Goal: Find specific page/section: Find specific page/section

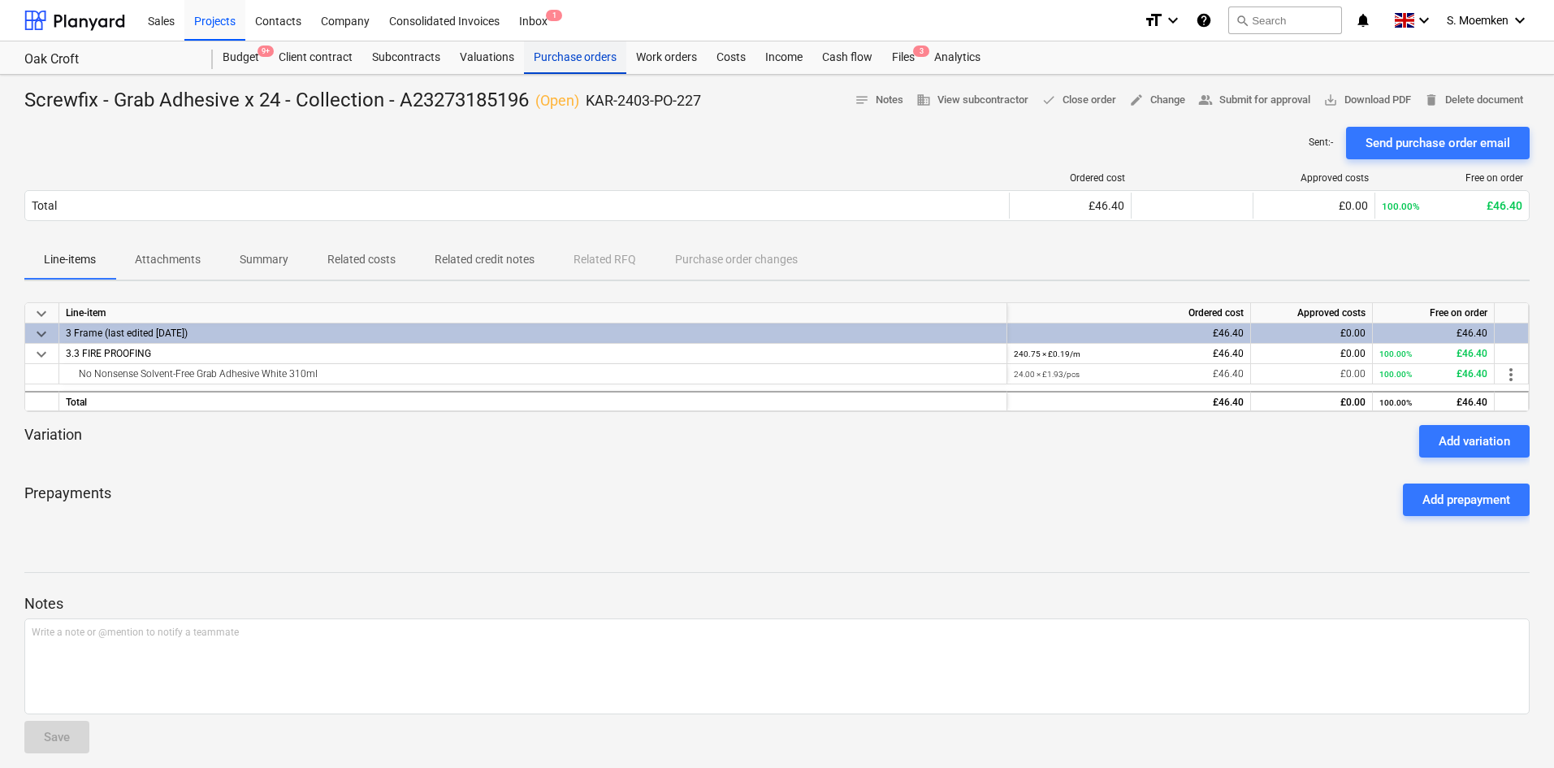
click at [576, 62] on div "Purchase orders" at bounding box center [575, 57] width 102 height 32
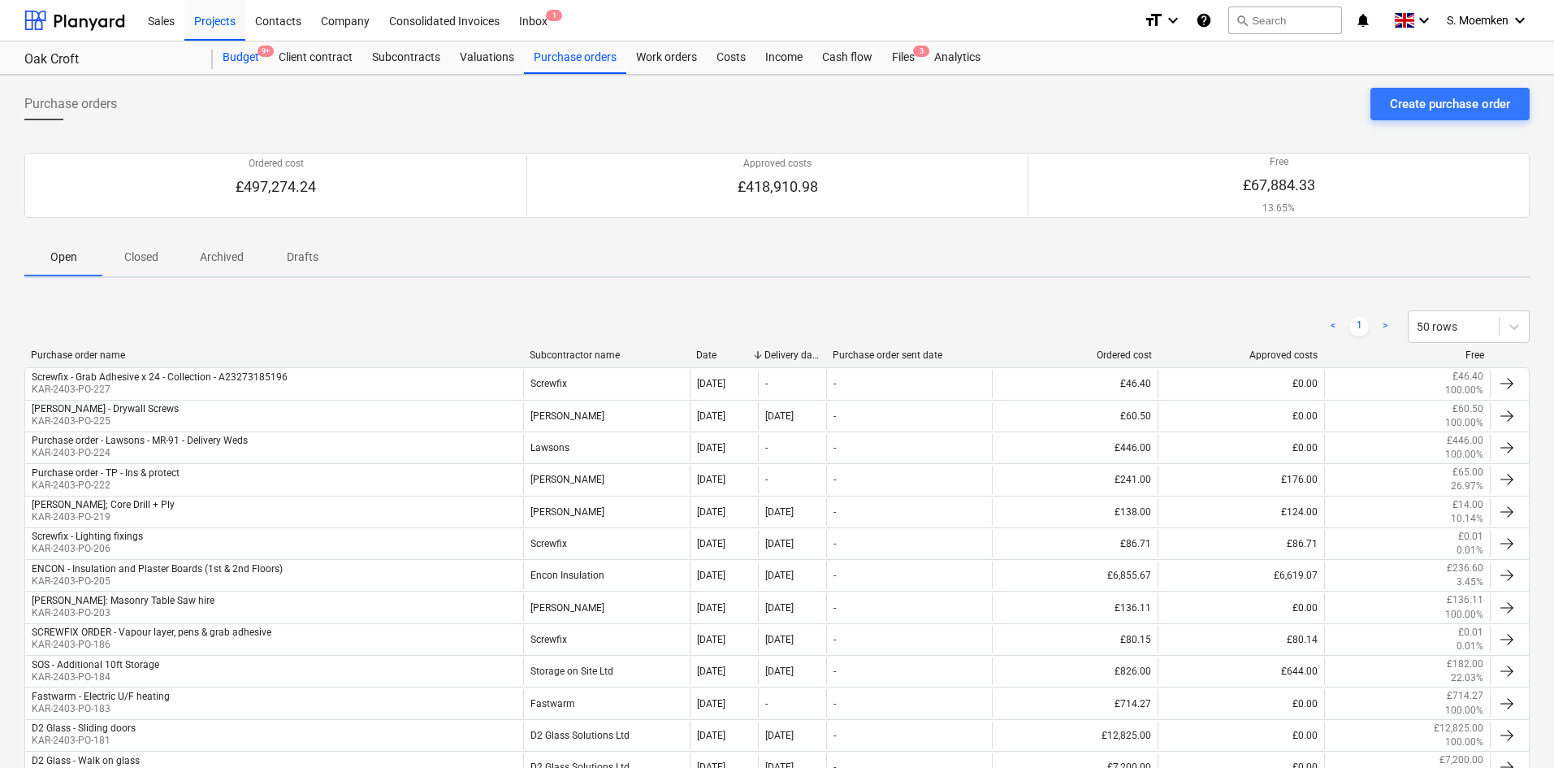
click at [245, 50] on div "Budget 9+" at bounding box center [241, 57] width 56 height 32
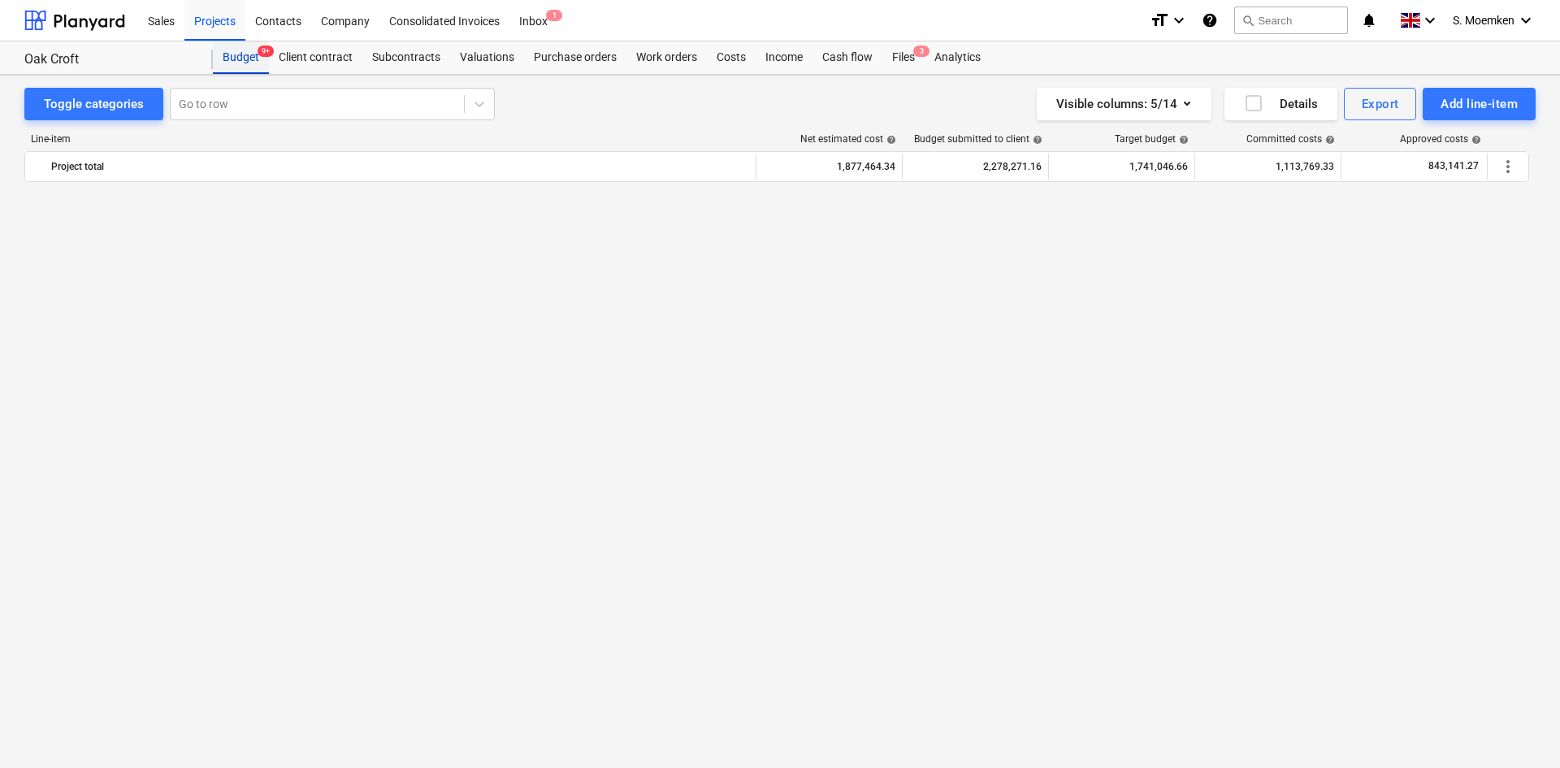
scroll to position [1393, 0]
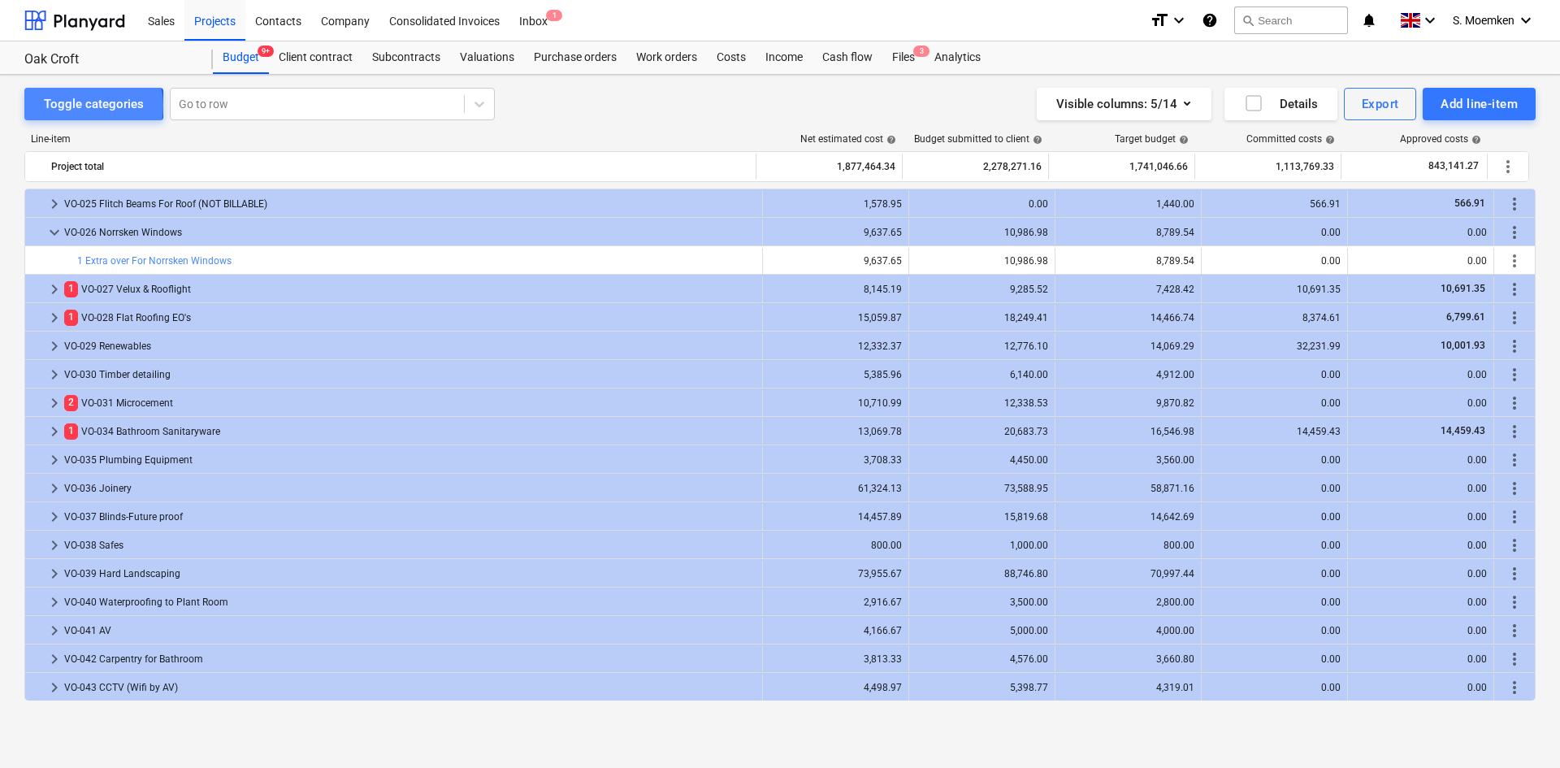
click at [74, 106] on div "Toggle categories" at bounding box center [94, 103] width 100 height 21
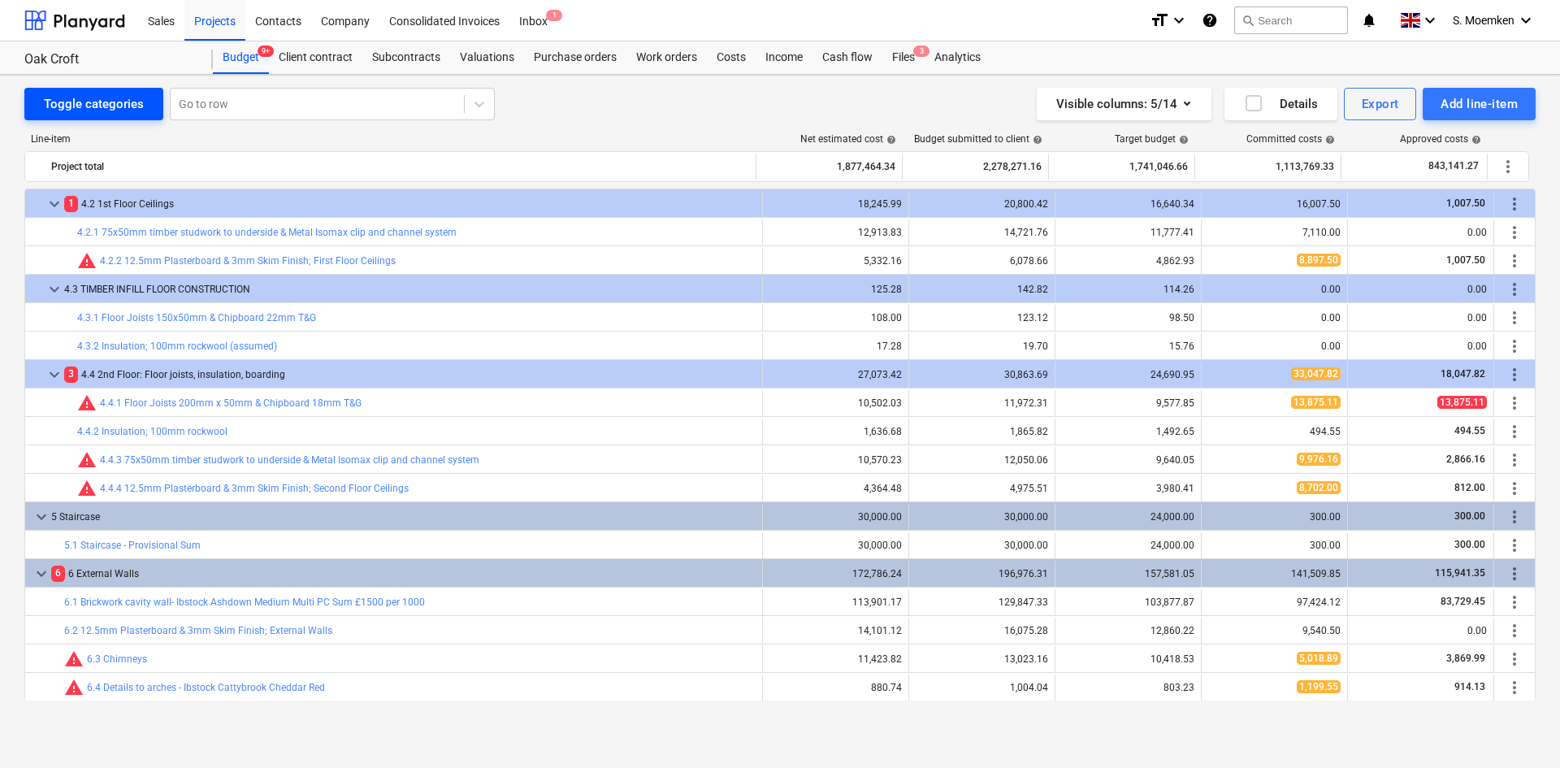
click at [78, 106] on div "Toggle categories" at bounding box center [94, 103] width 100 height 21
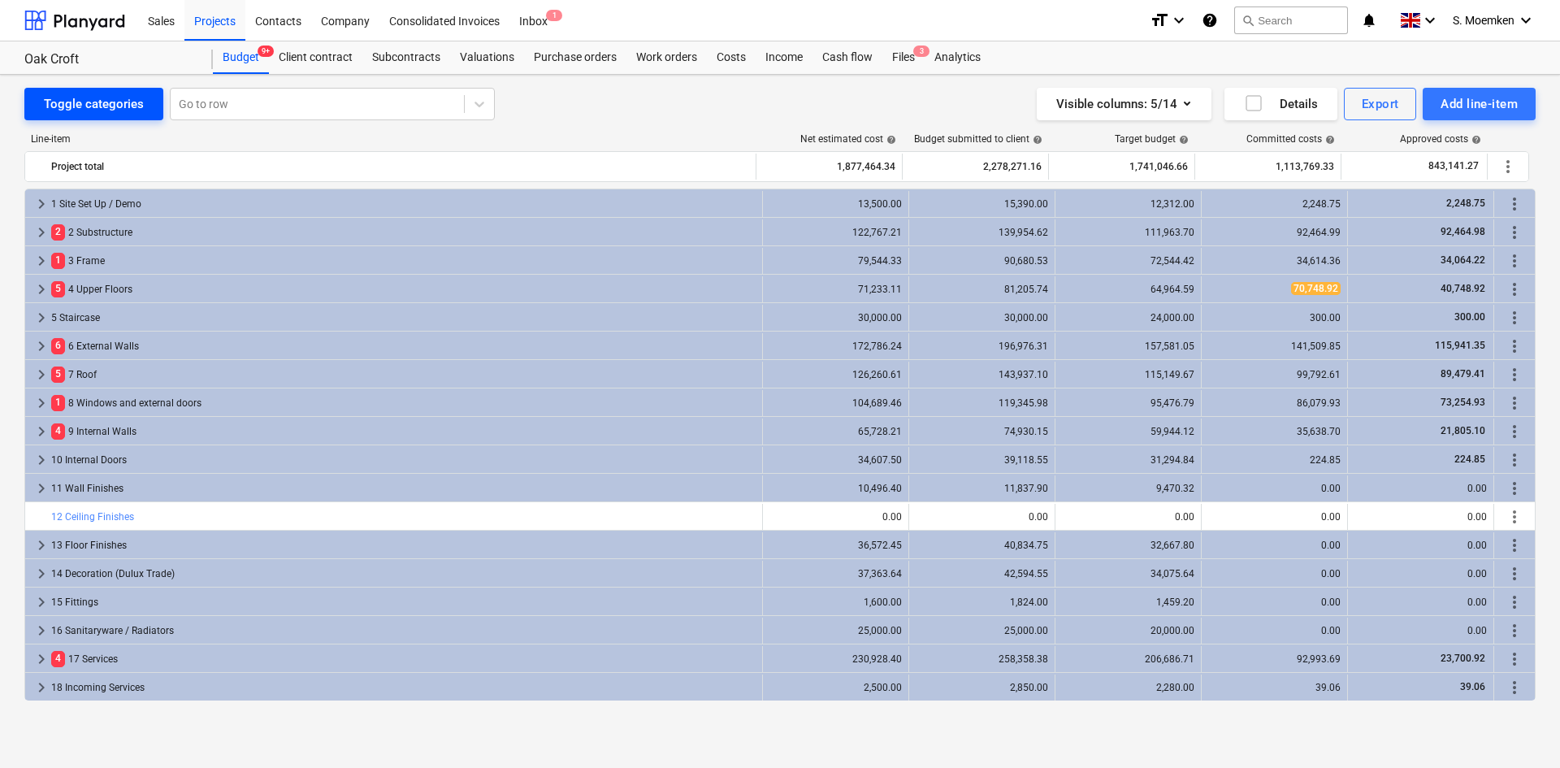
scroll to position [199, 0]
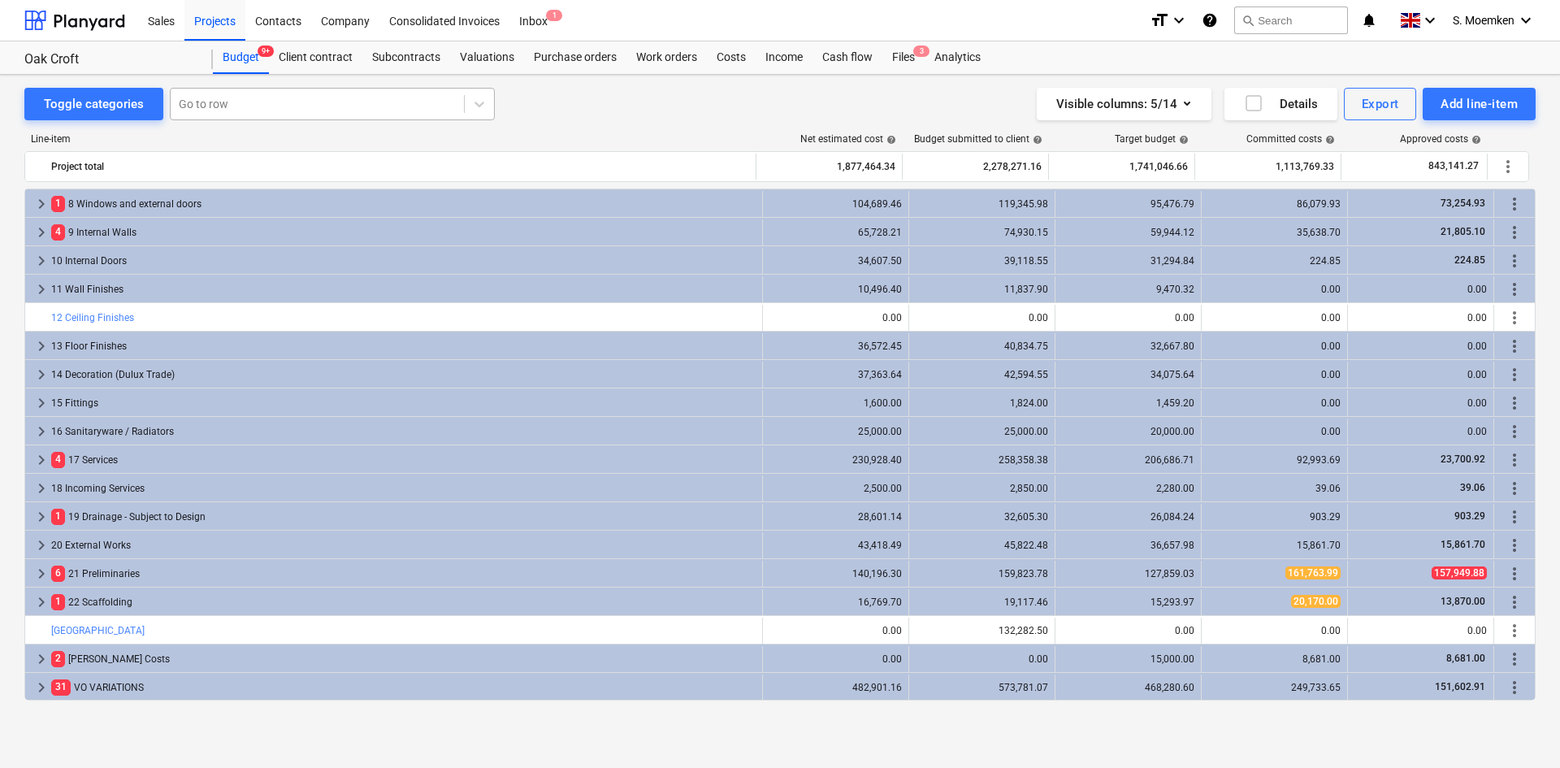
click at [348, 107] on div at bounding box center [317, 104] width 277 height 16
type input "1"
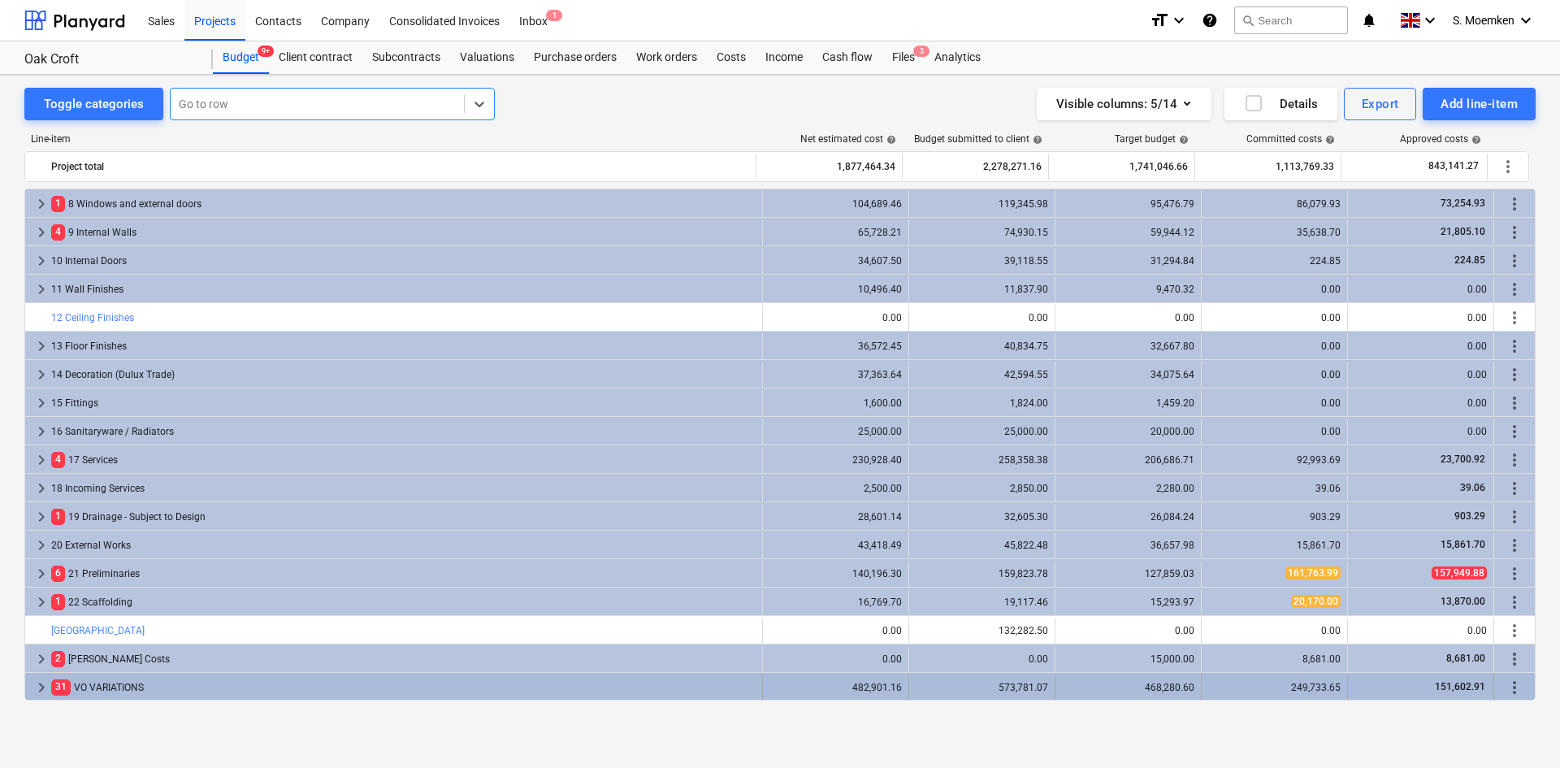
click at [43, 683] on span "keyboard_arrow_right" at bounding box center [41, 686] width 19 height 19
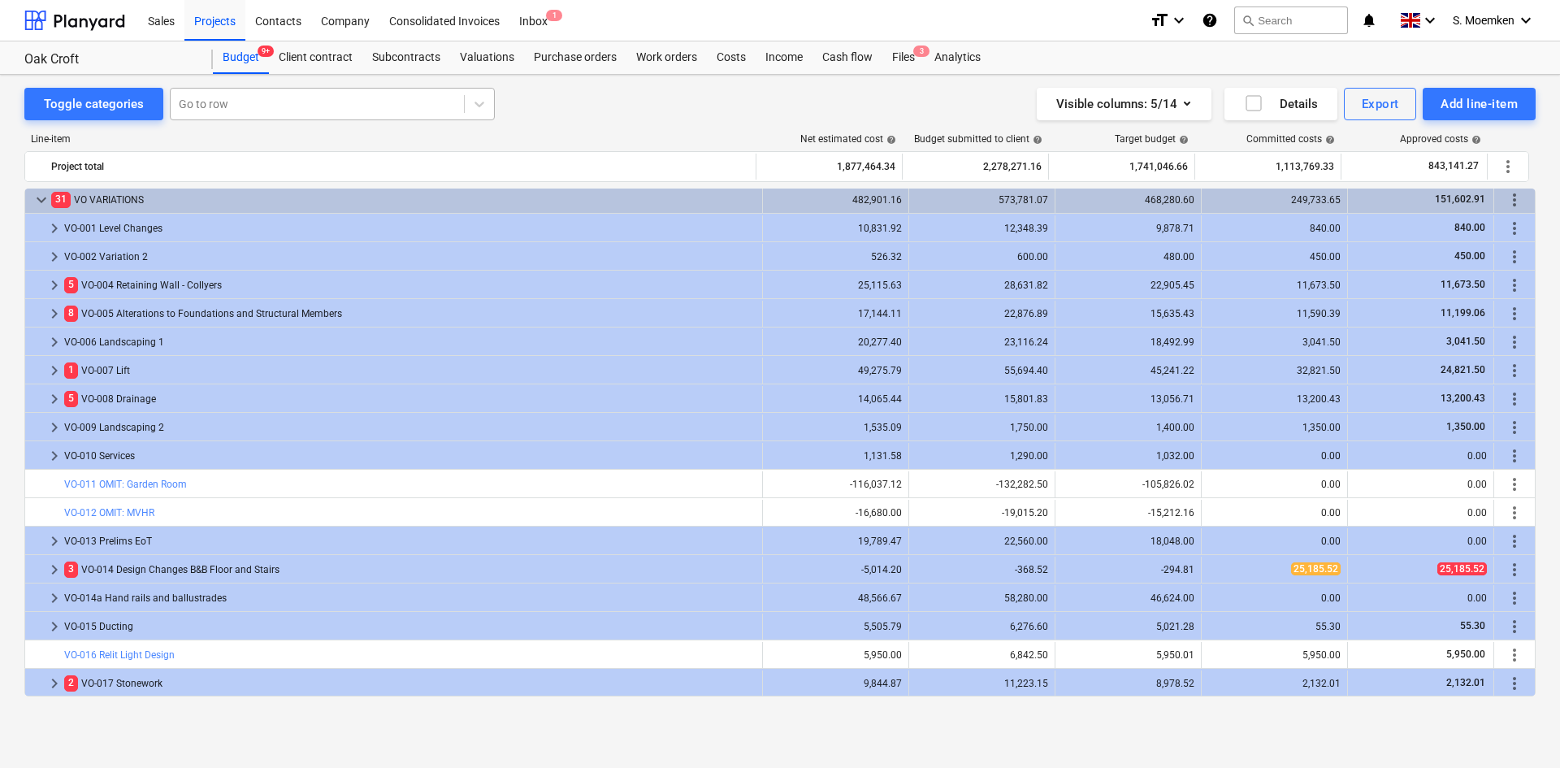
scroll to position [605, 0]
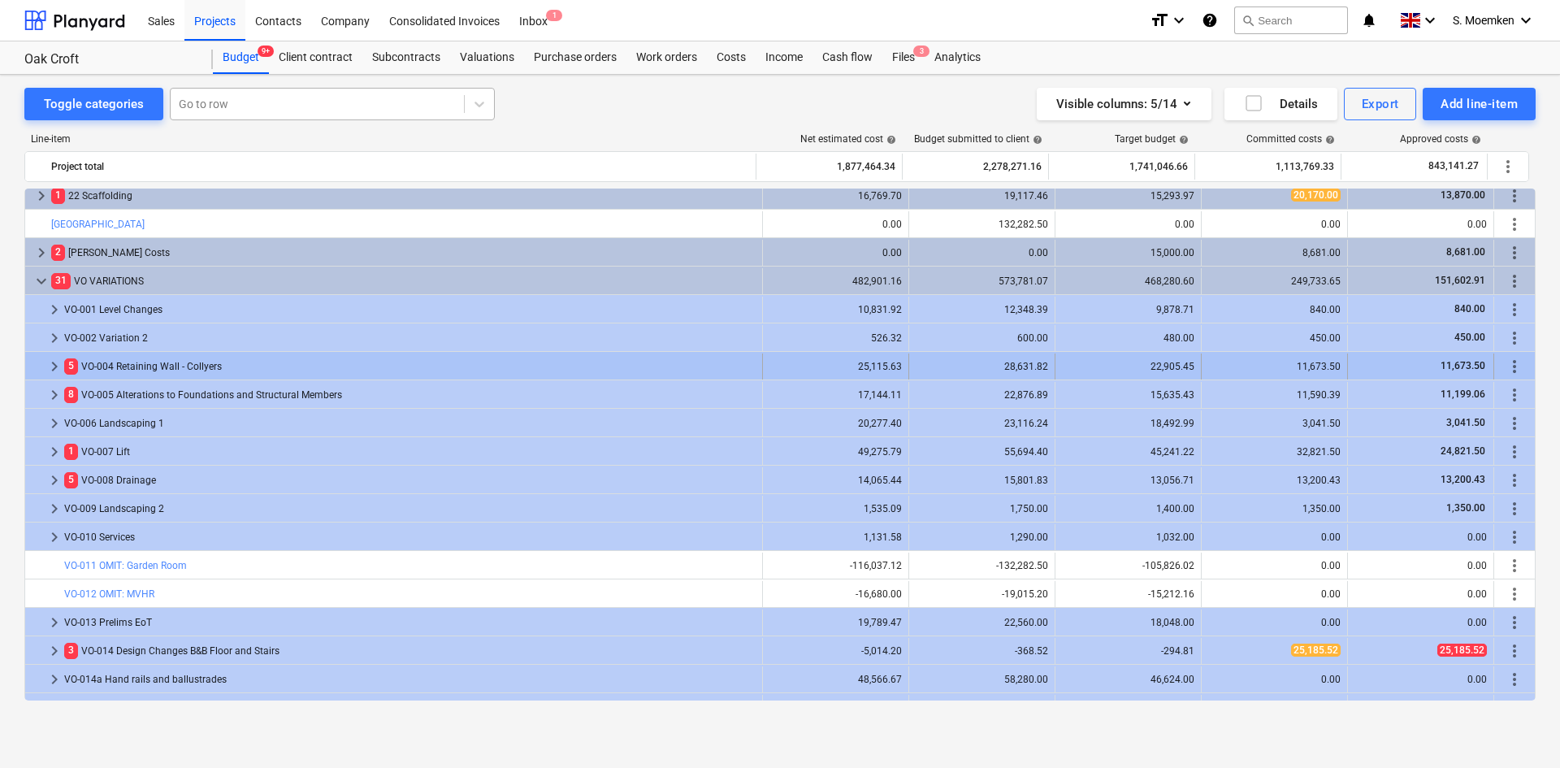
click at [52, 363] on span "keyboard_arrow_right" at bounding box center [54, 366] width 19 height 19
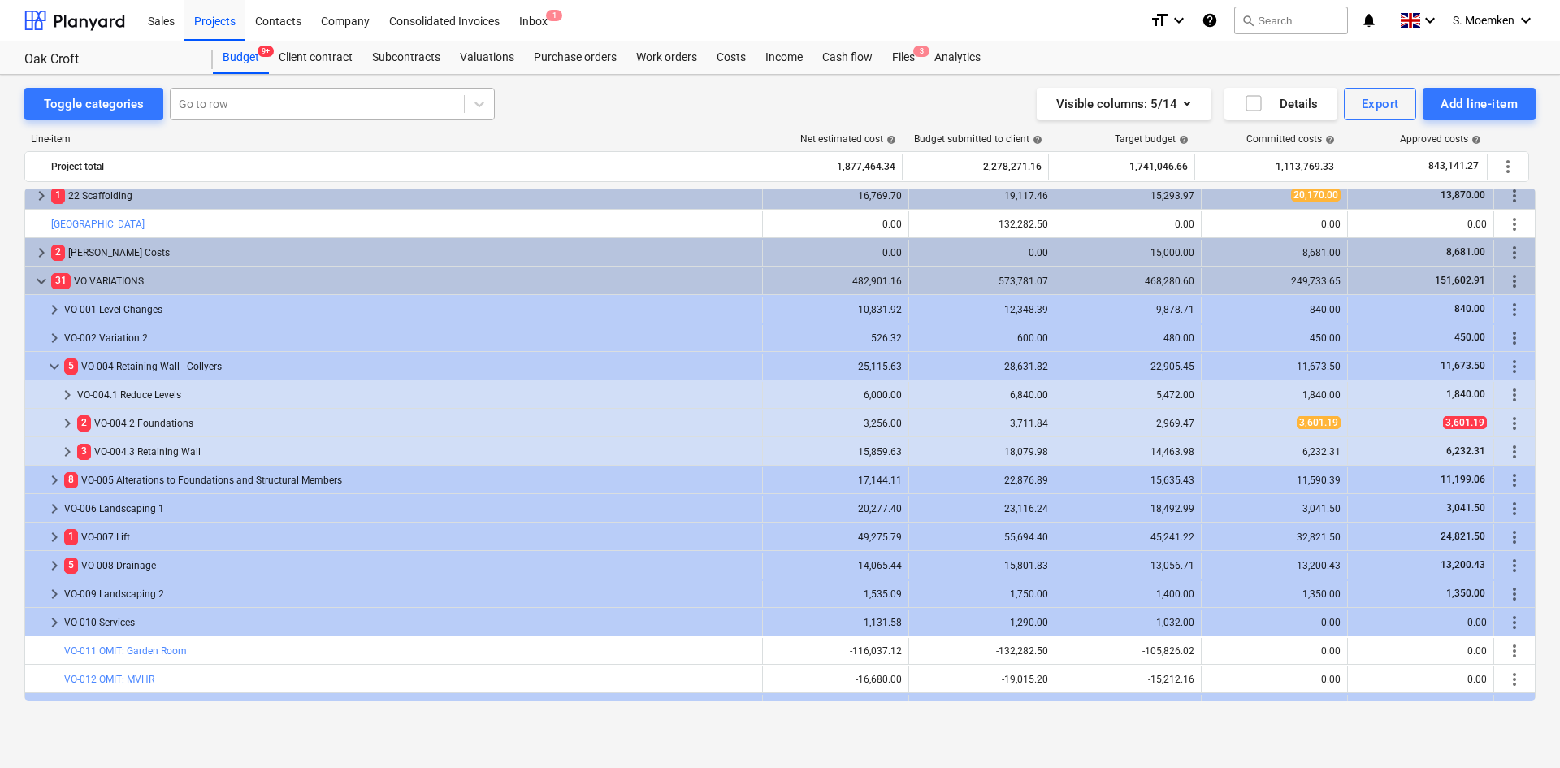
click at [52, 363] on span "keyboard_arrow_down" at bounding box center [54, 366] width 19 height 19
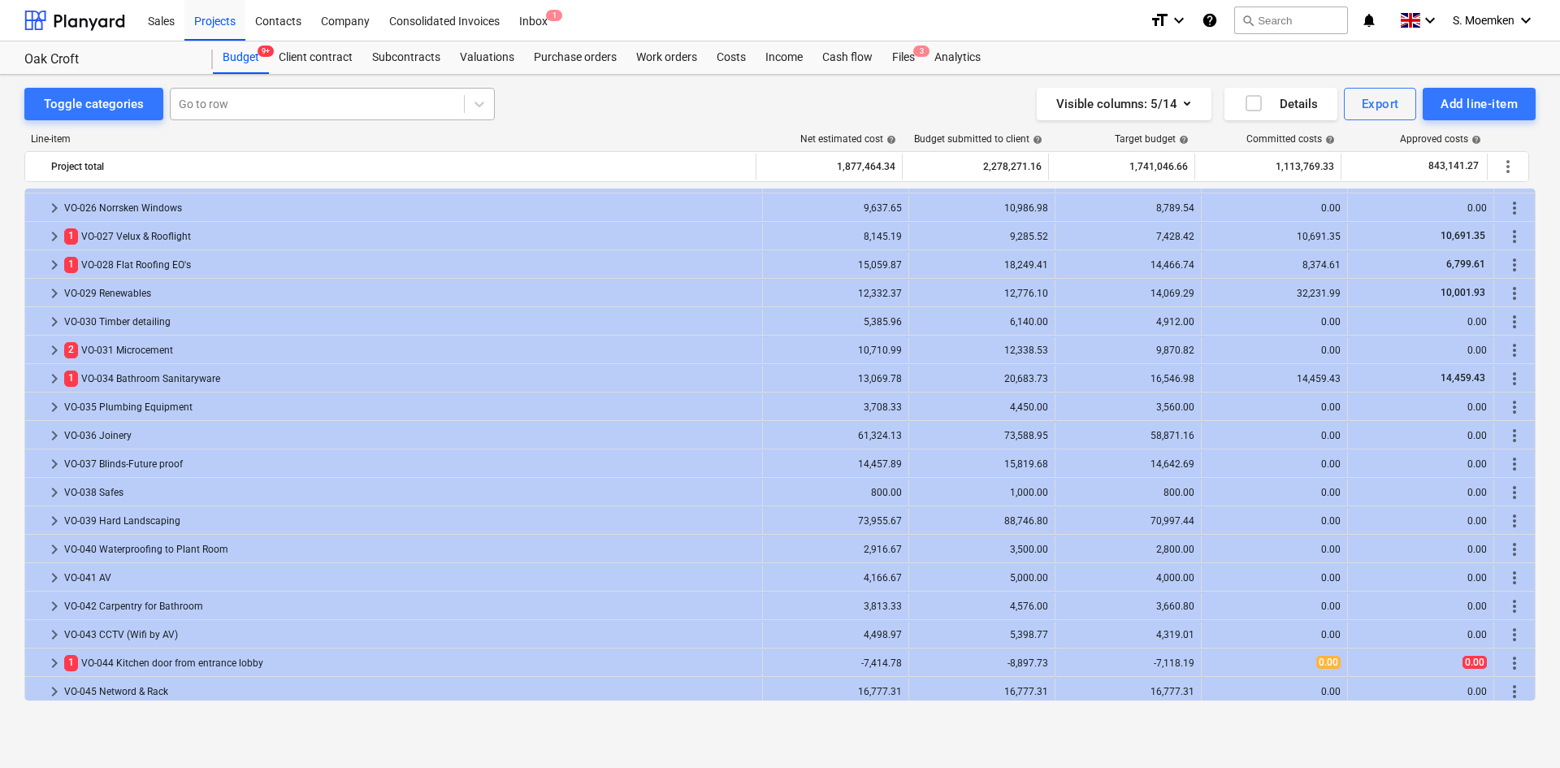
scroll to position [1422, 0]
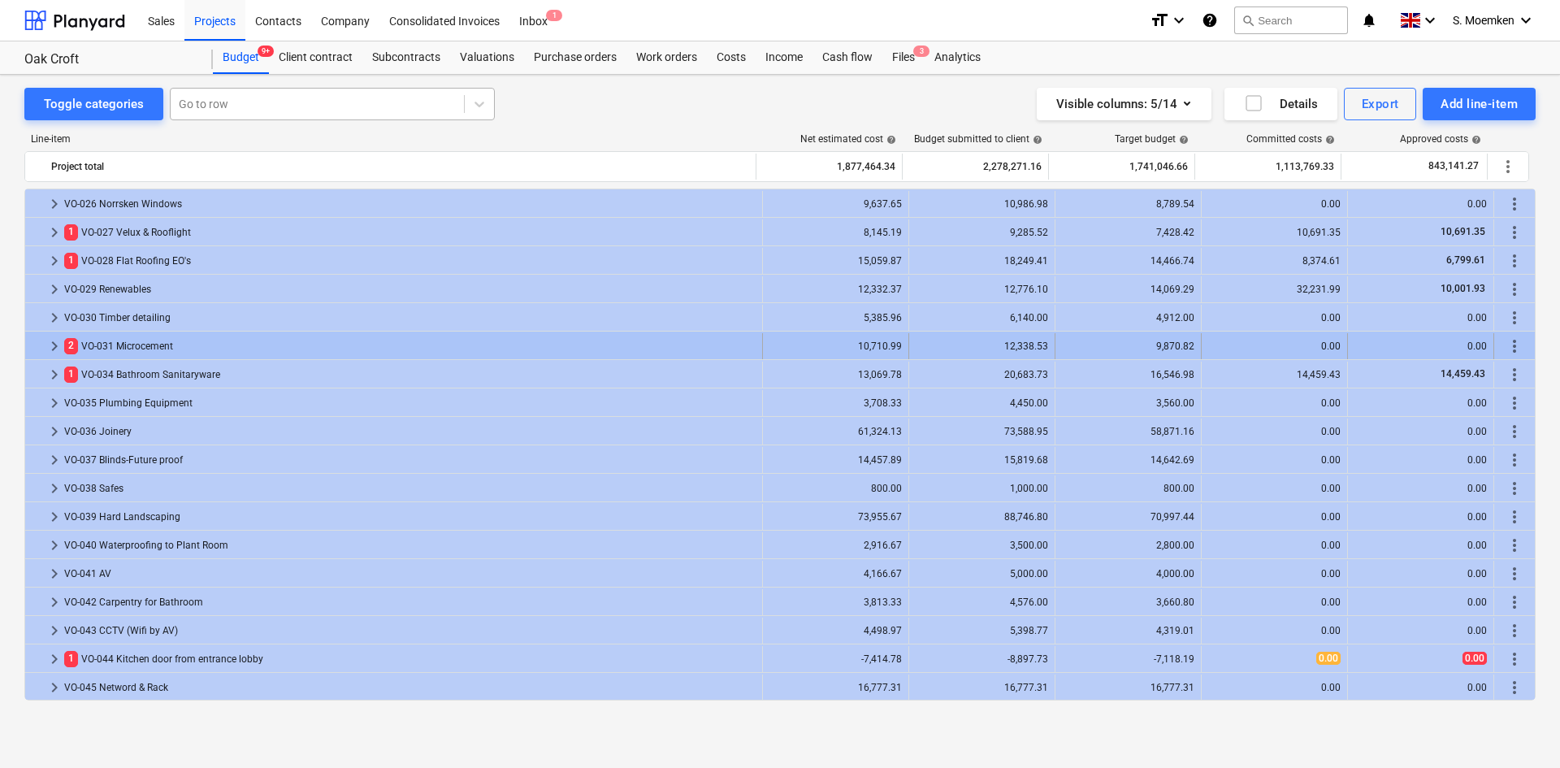
click at [54, 347] on span "keyboard_arrow_right" at bounding box center [54, 345] width 19 height 19
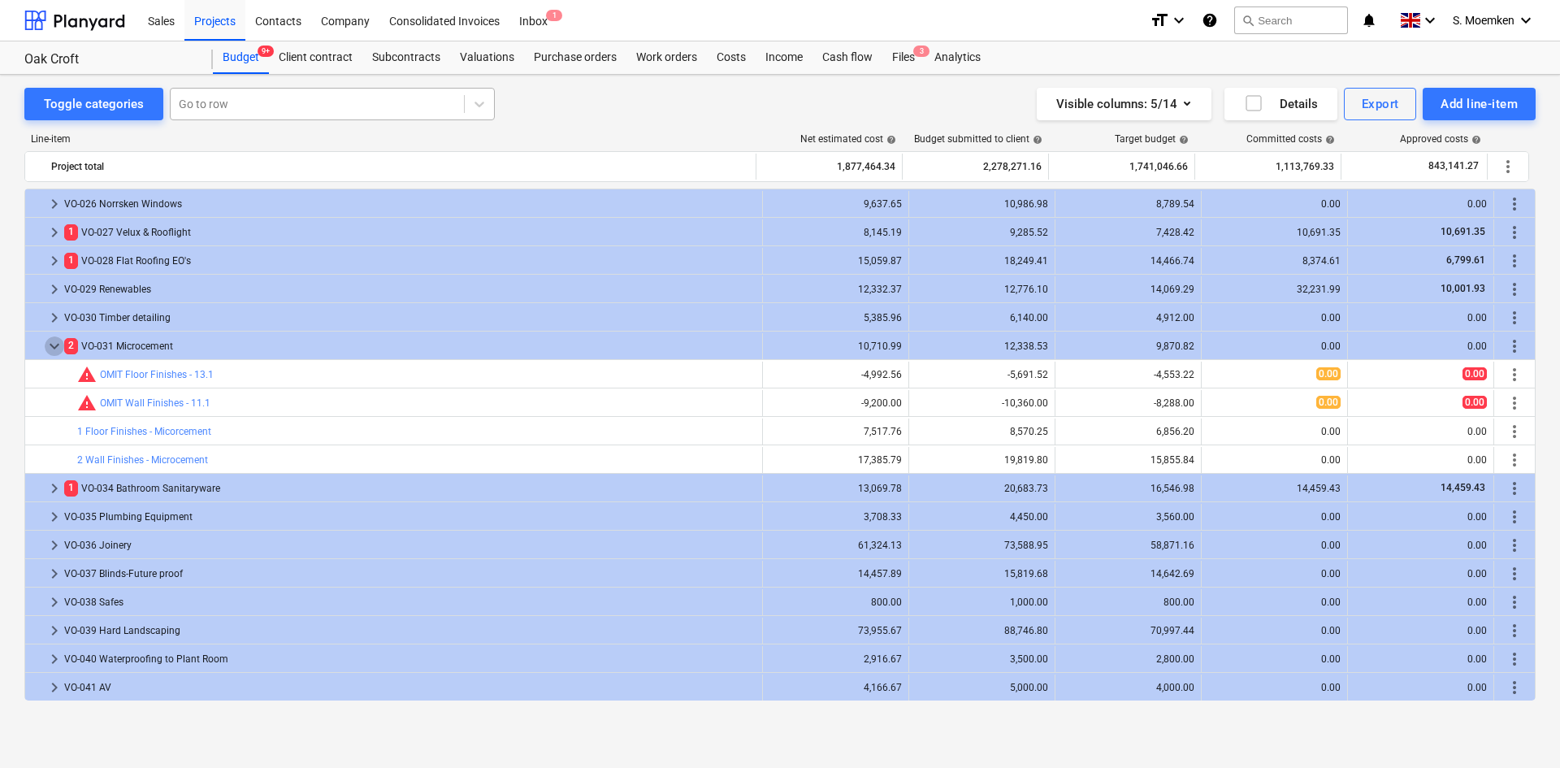
click at [54, 347] on span "keyboard_arrow_down" at bounding box center [54, 345] width 19 height 19
